Goal: Transaction & Acquisition: Purchase product/service

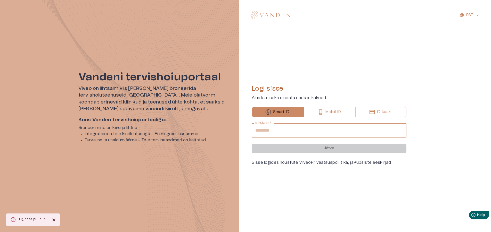
click at [268, 130] on input "Isikukood   *" at bounding box center [328, 130] width 155 height 14
type input "**********"
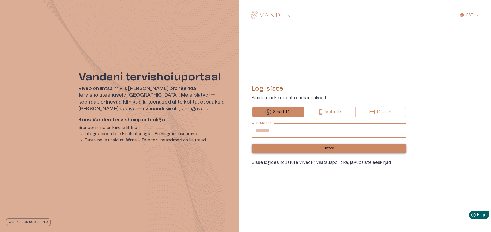
click at [319, 148] on button "Jätka" at bounding box center [328, 149] width 155 height 10
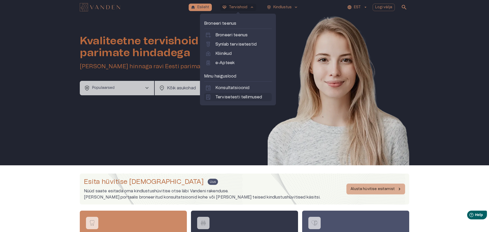
click at [231, 98] on p "Tervisetesti tellimused" at bounding box center [239, 97] width 47 height 6
click at [240, 43] on p "Synlab tervisetestid" at bounding box center [236, 44] width 41 height 6
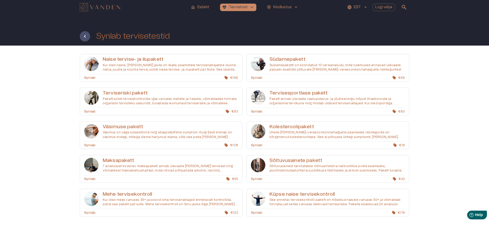
scroll to position [18, 0]
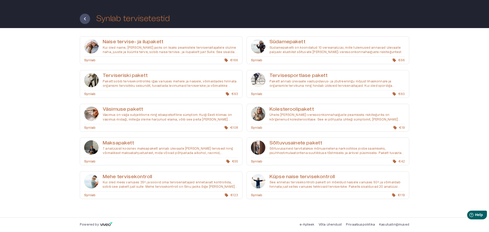
click at [131, 114] on p "Väsimus on väga subjektiivne ning ebaspetsiifiline sümptom. Kuigi Eesti kliimas…" at bounding box center [171, 117] width 136 height 9
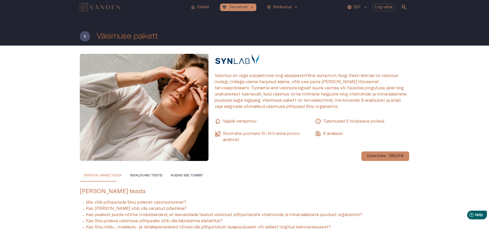
scroll to position [32, 0]
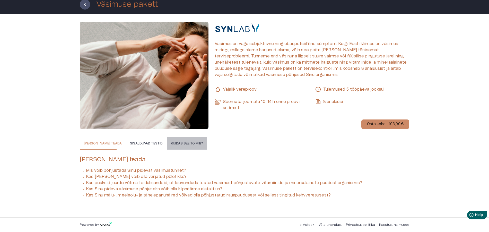
click at [177, 144] on button "Kuidas see toimib?" at bounding box center [187, 143] width 40 height 12
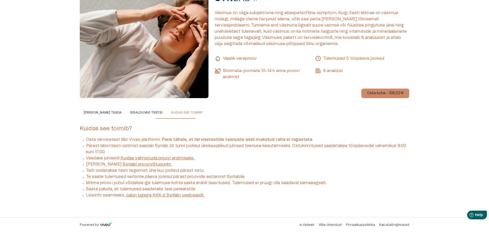
scroll to position [0, 0]
